Goal: Task Accomplishment & Management: Use online tool/utility

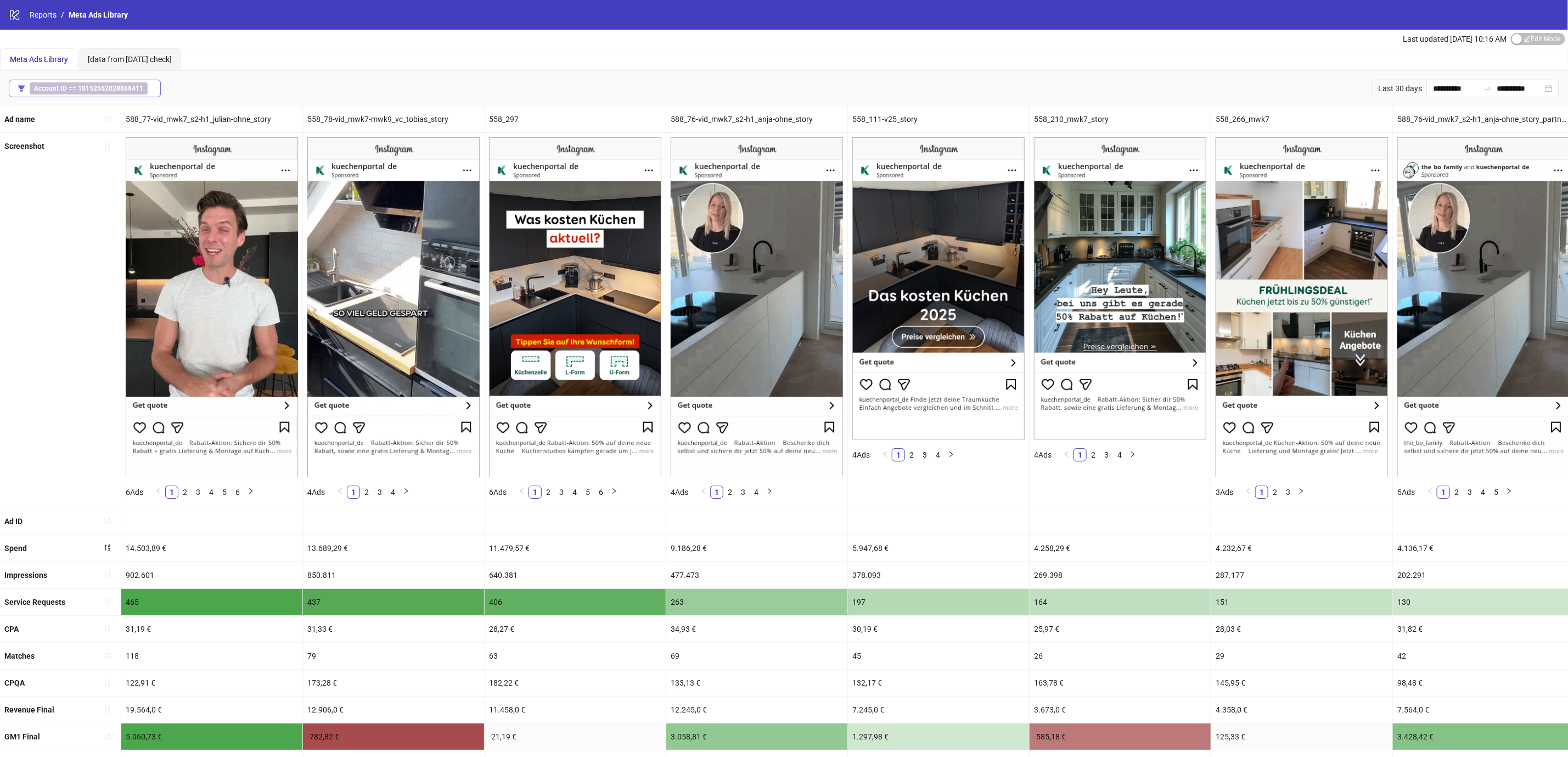
click at [104, 86] on b "10152552028868411" at bounding box center [110, 88] width 65 height 8
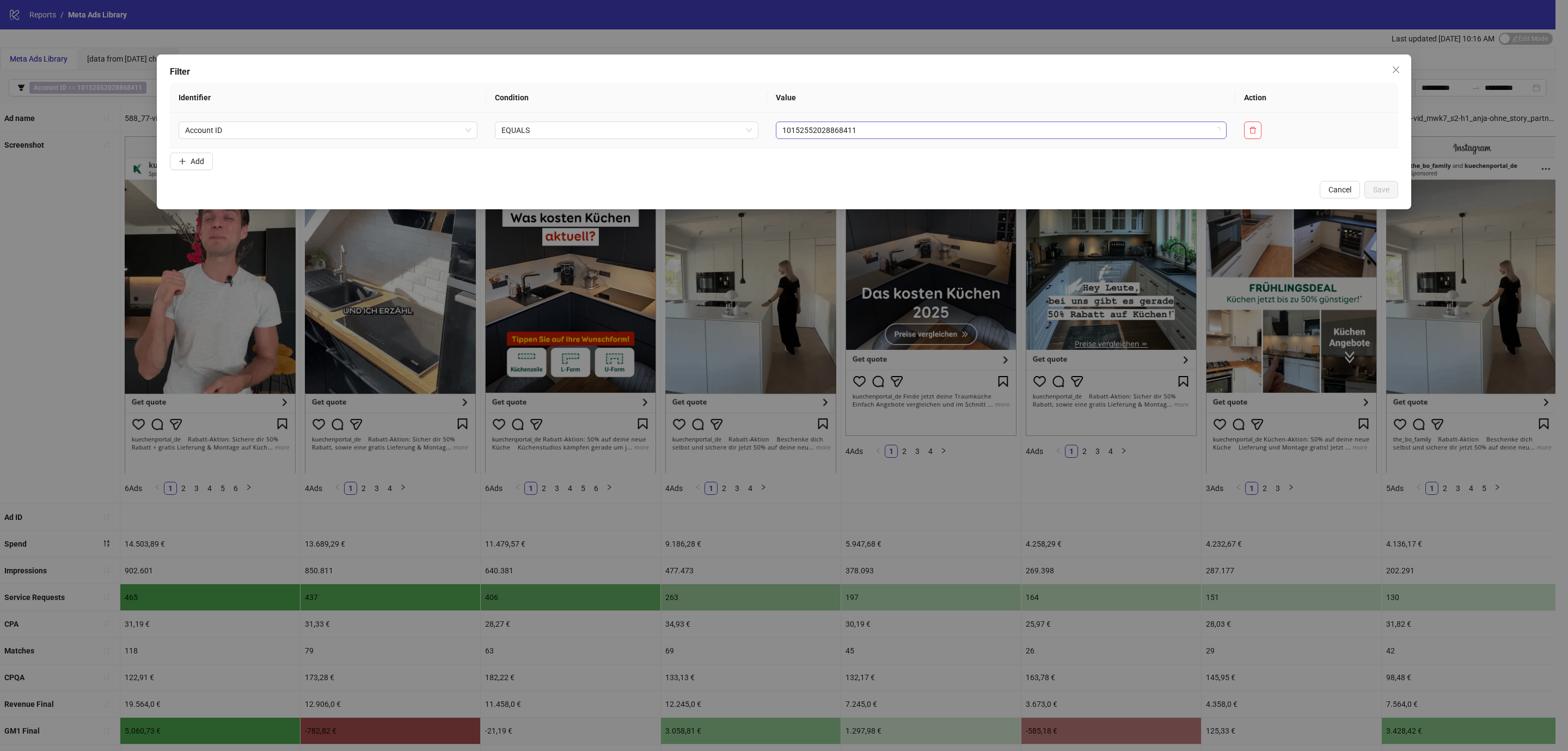
click at [979, 126] on span "10152552028868411" at bounding box center [1001, 130] width 438 height 16
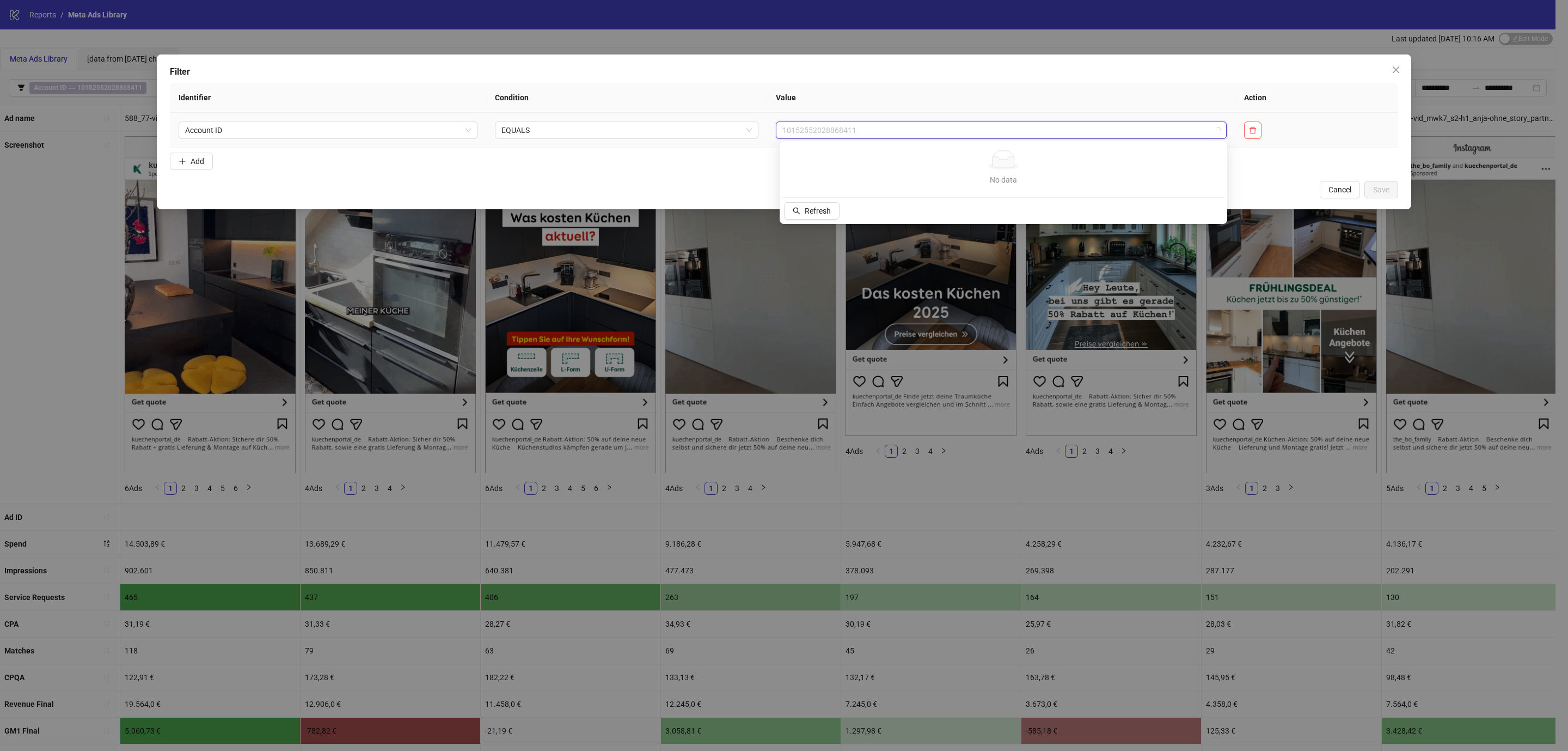
type input "*"
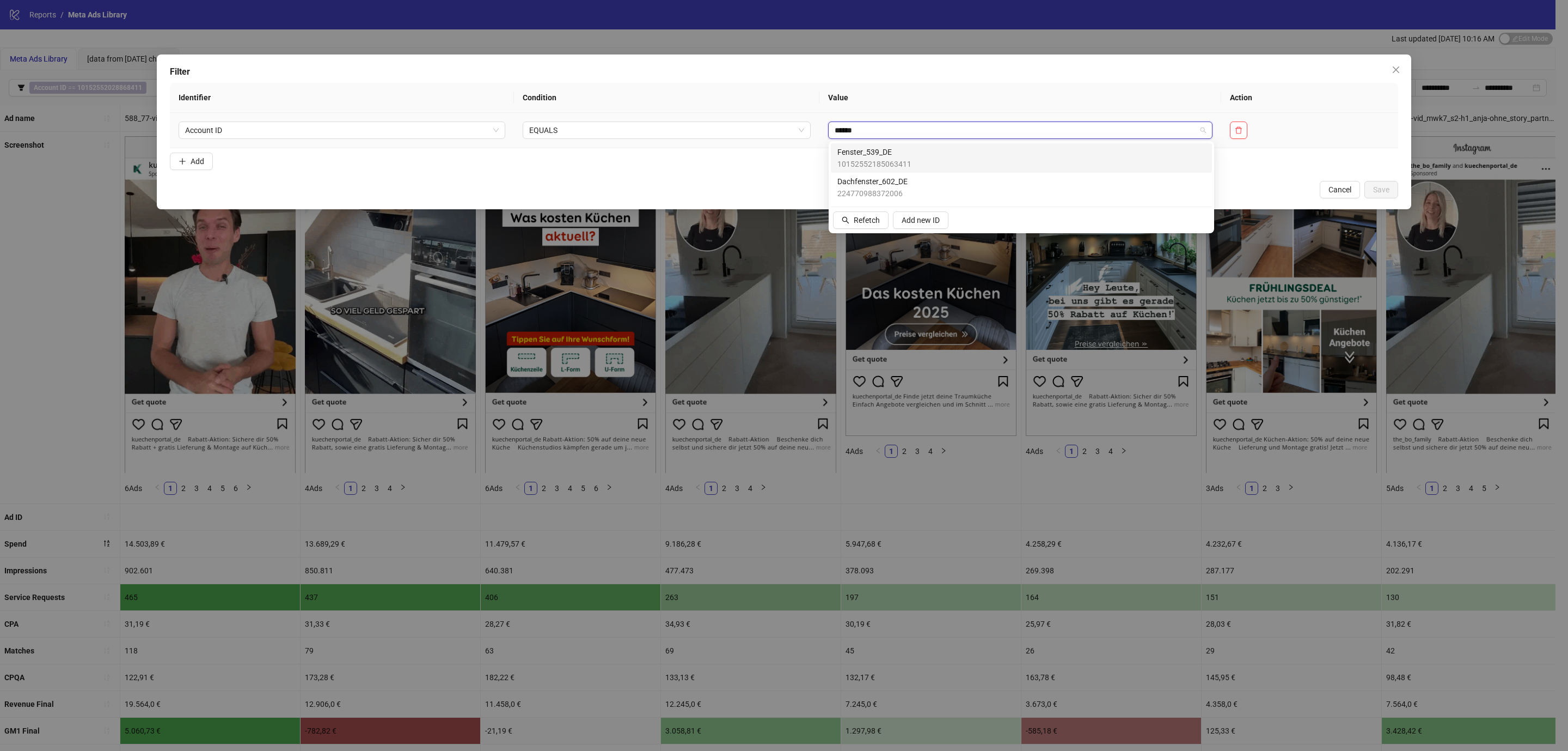
type input "*******"
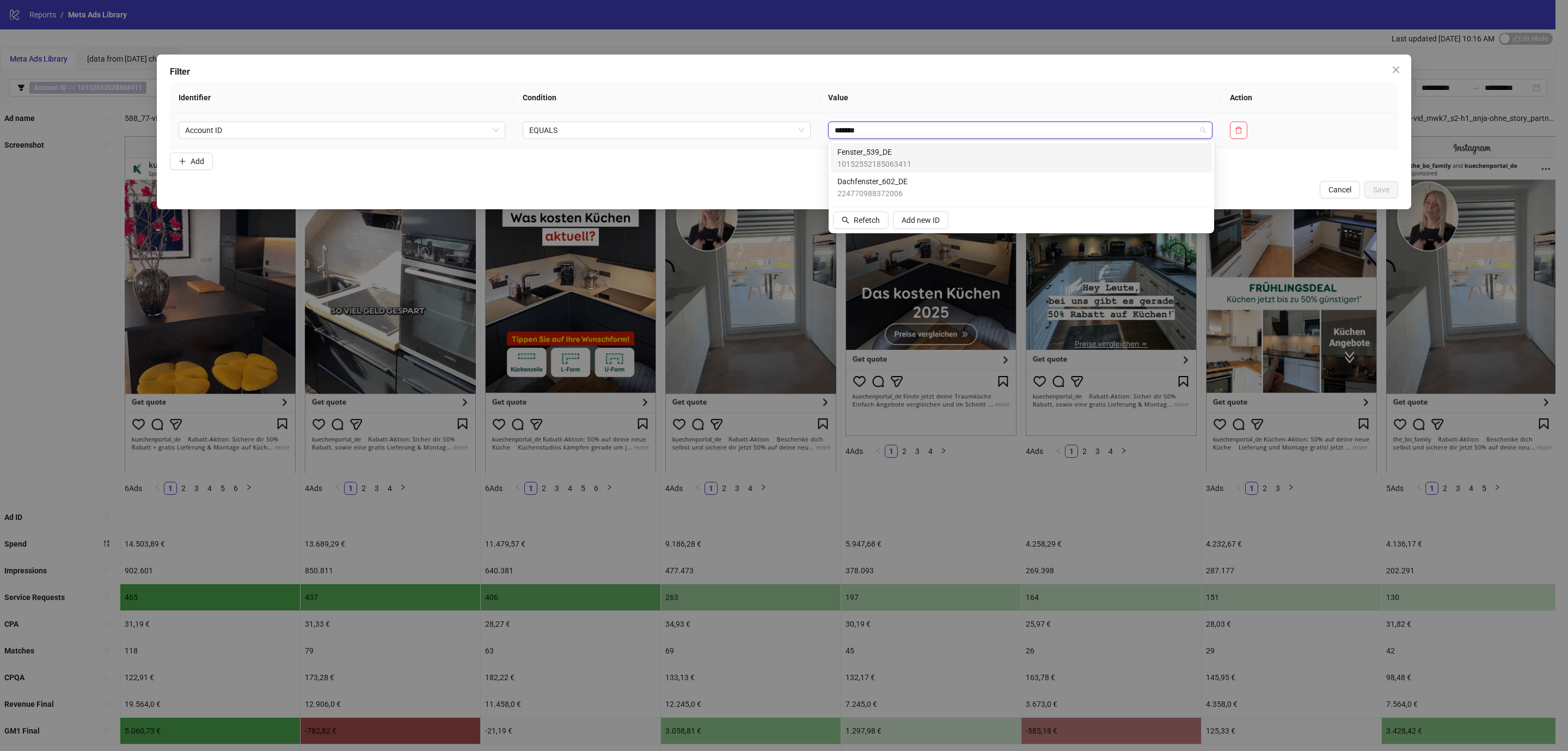
click at [970, 157] on div "Fenster_539_DE 10152552185063411" at bounding box center [1021, 158] width 368 height 24
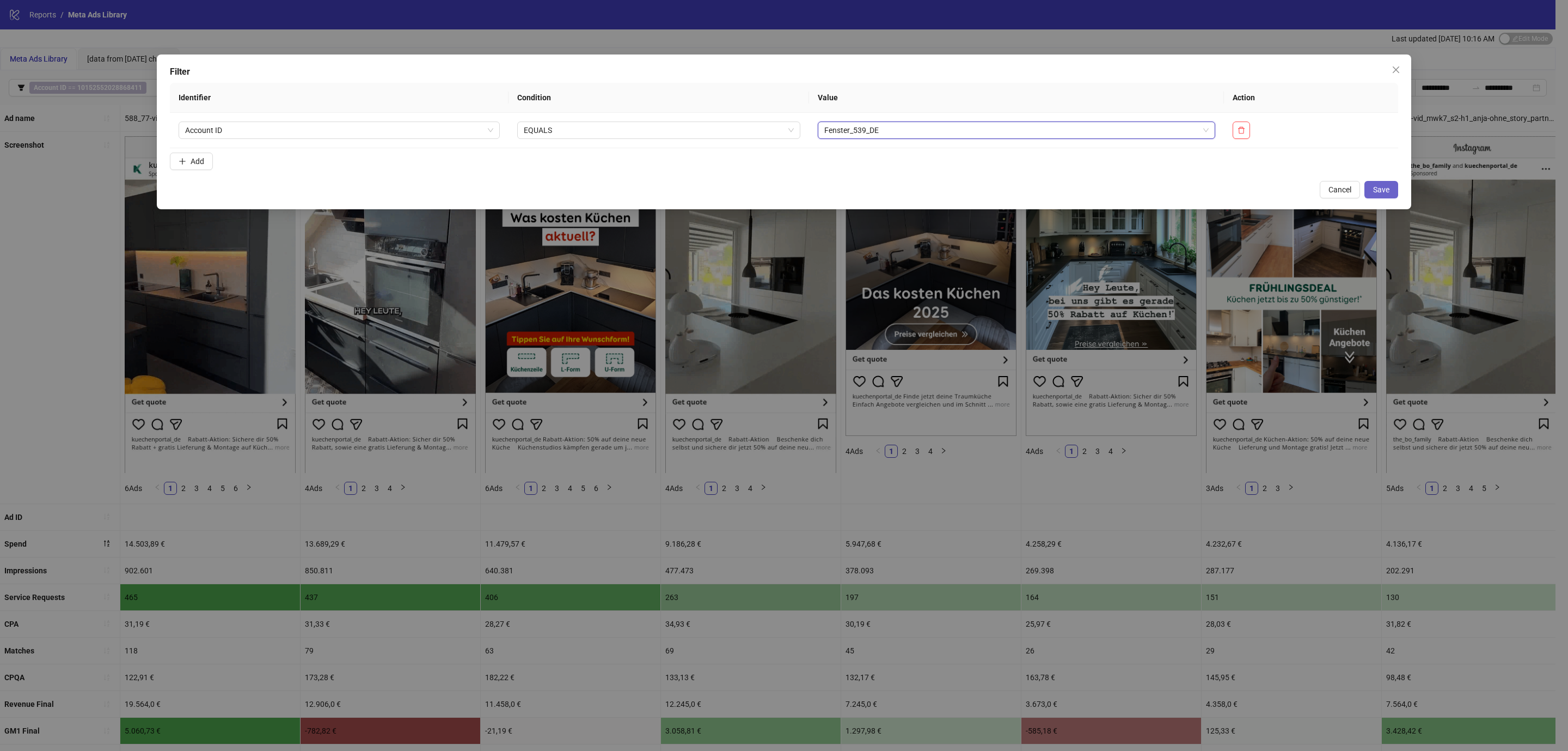
click at [1389, 189] on button "Save" at bounding box center [1381, 189] width 33 height 18
